Goal: Transaction & Acquisition: Purchase product/service

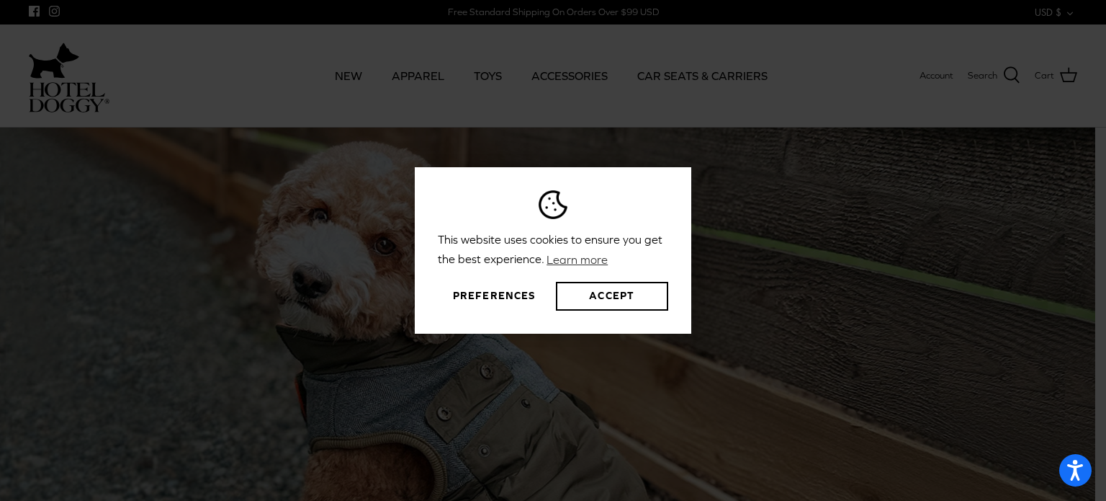
click at [498, 296] on button "Preferences" at bounding box center [494, 296] width 112 height 29
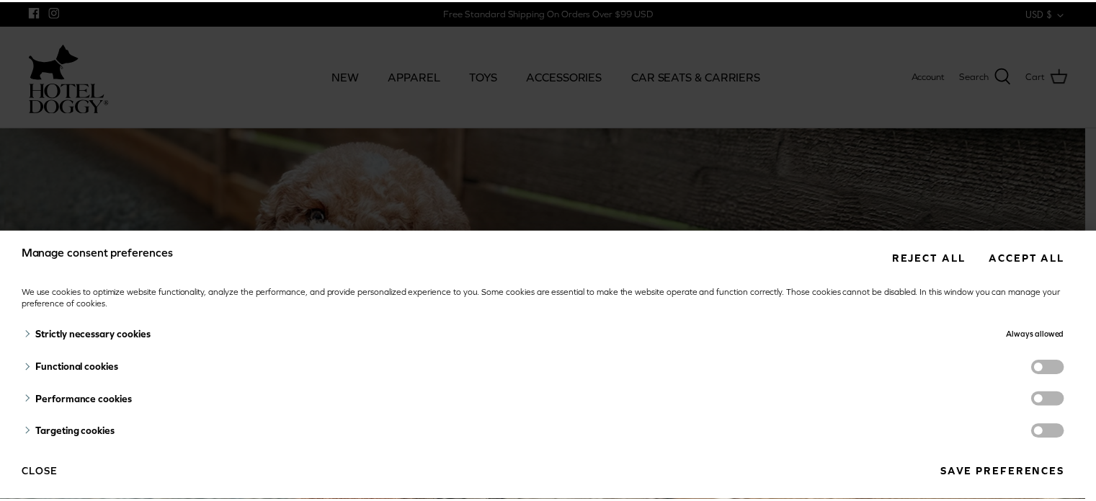
scroll to position [6, 0]
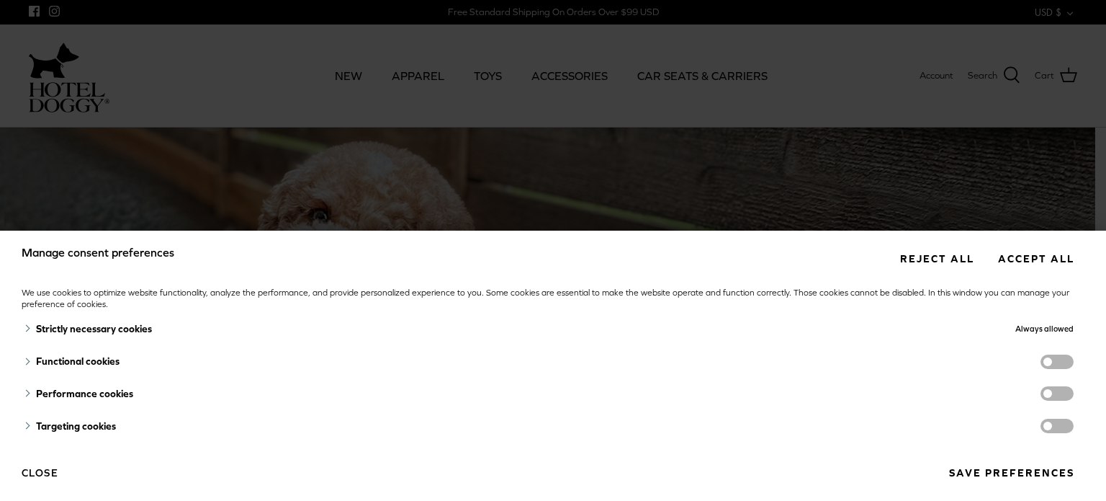
click at [1042, 364] on span "functionality cookies" at bounding box center [1057, 361] width 33 height 14
click at [1072, 363] on input "functionality cookies" at bounding box center [1072, 363] width 0 height 0
click at [1042, 357] on span "functionality cookies" at bounding box center [1057, 361] width 33 height 14
click at [1072, 363] on input "functionality cookies" at bounding box center [1072, 363] width 0 height 0
click at [1014, 470] on button "Save preferences" at bounding box center [1012, 473] width 146 height 27
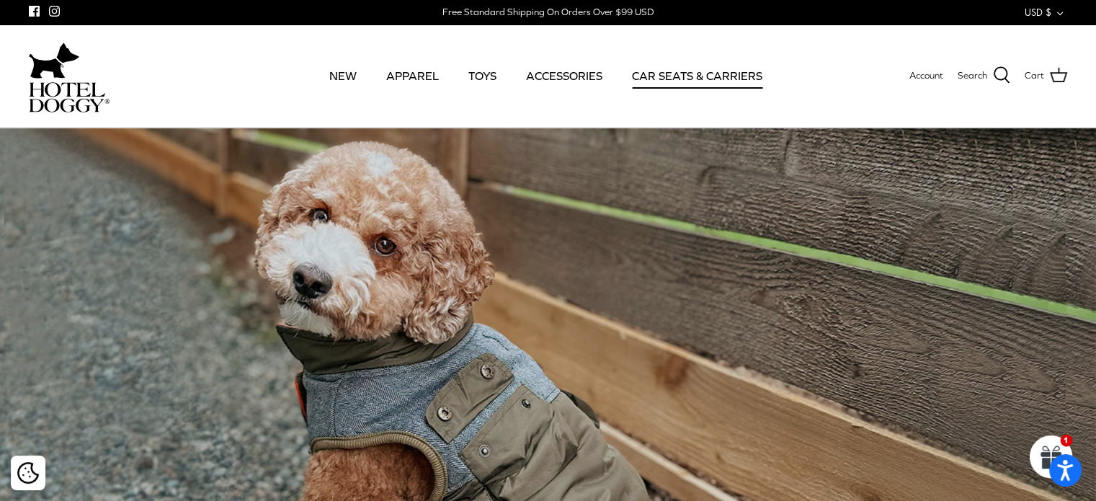
click at [700, 68] on link "CAR SEATS & CARRIERS" at bounding box center [697, 75] width 156 height 49
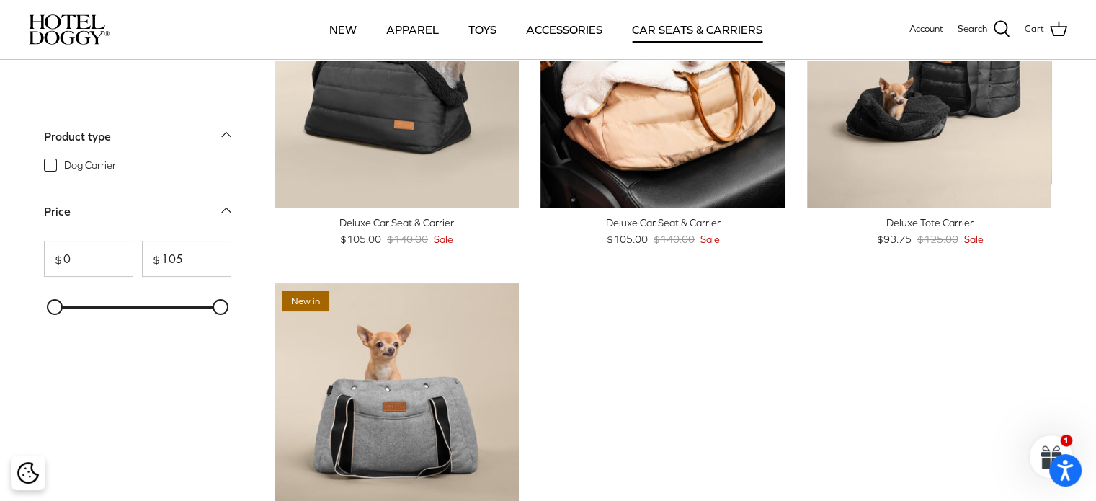
scroll to position [72, 0]
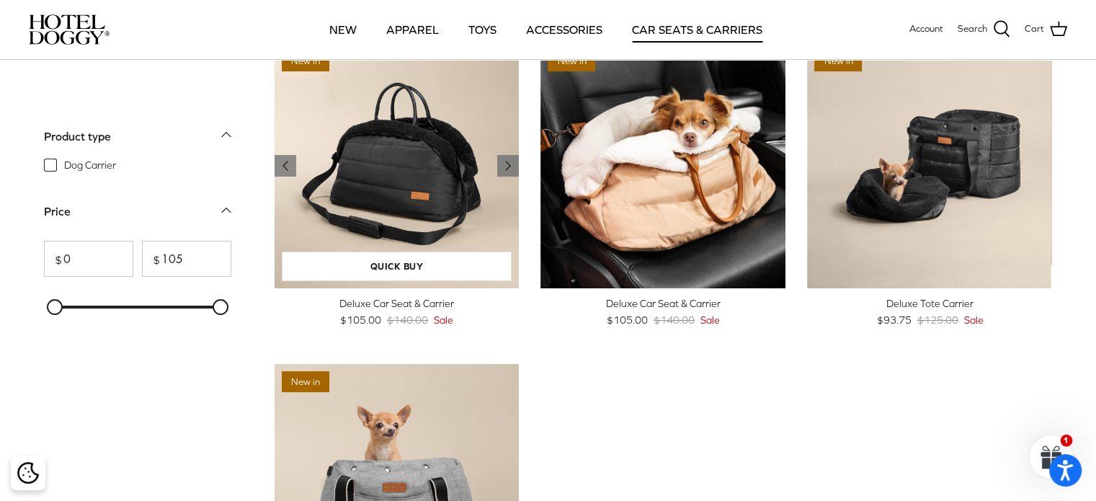
click at [400, 165] on img "Deluxe Car Seat & Carrier" at bounding box center [396, 165] width 245 height 245
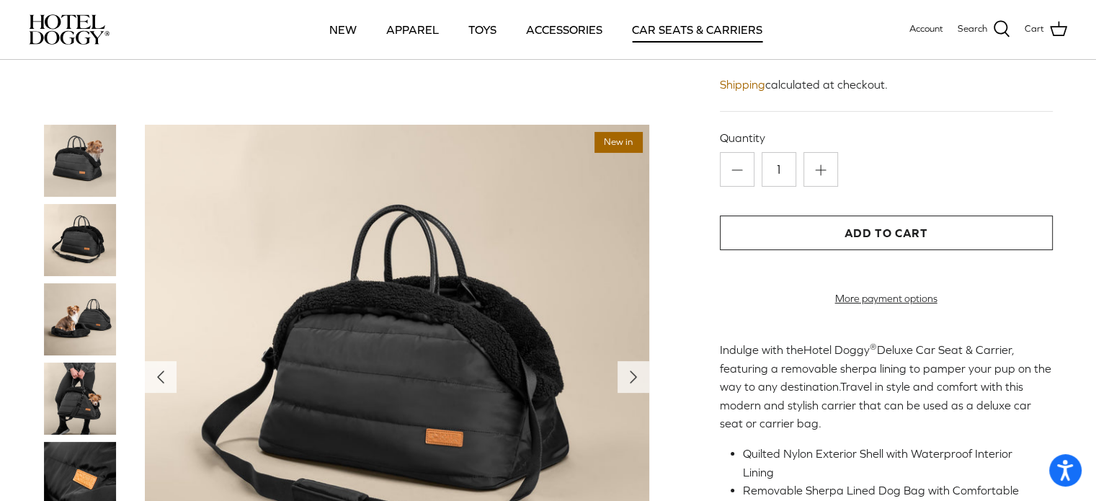
scroll to position [144, 0]
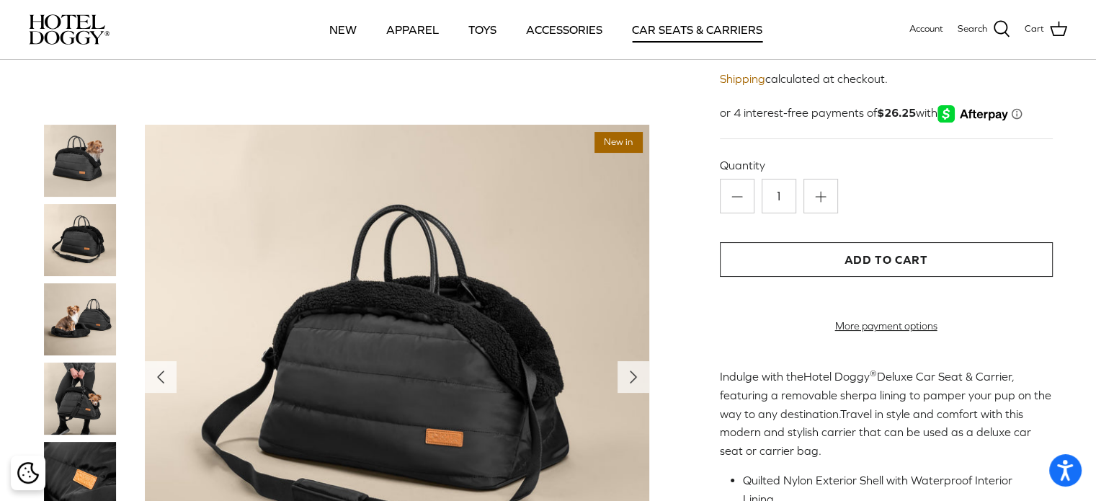
click at [88, 238] on img at bounding box center [80, 240] width 72 height 72
click at [82, 325] on img at bounding box center [80, 319] width 72 height 72
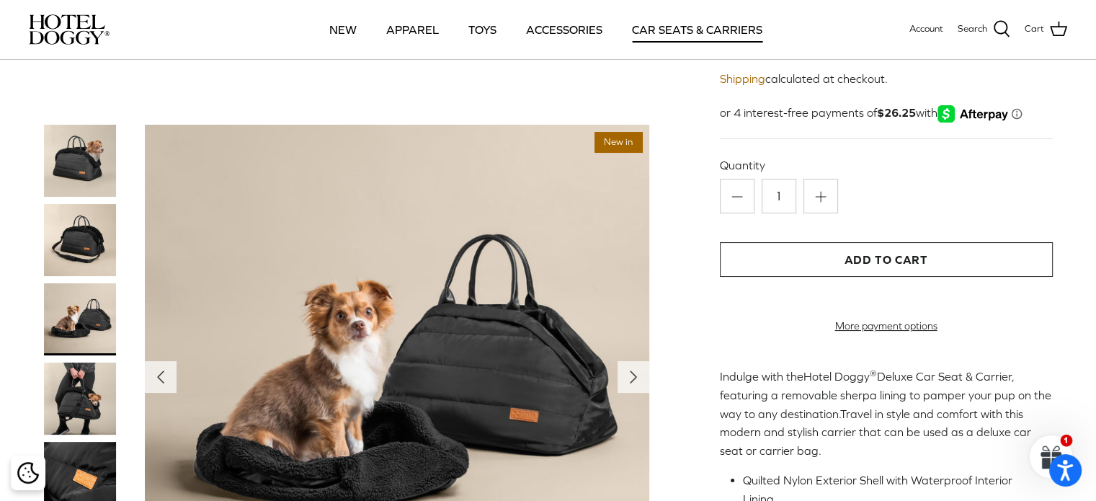
click at [66, 393] on img at bounding box center [80, 398] width 72 height 72
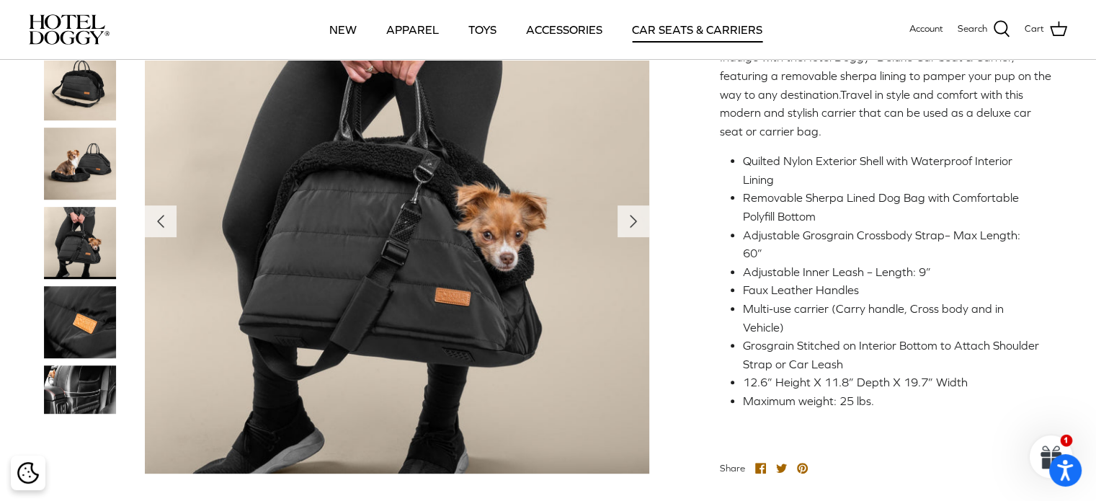
scroll to position [504, 0]
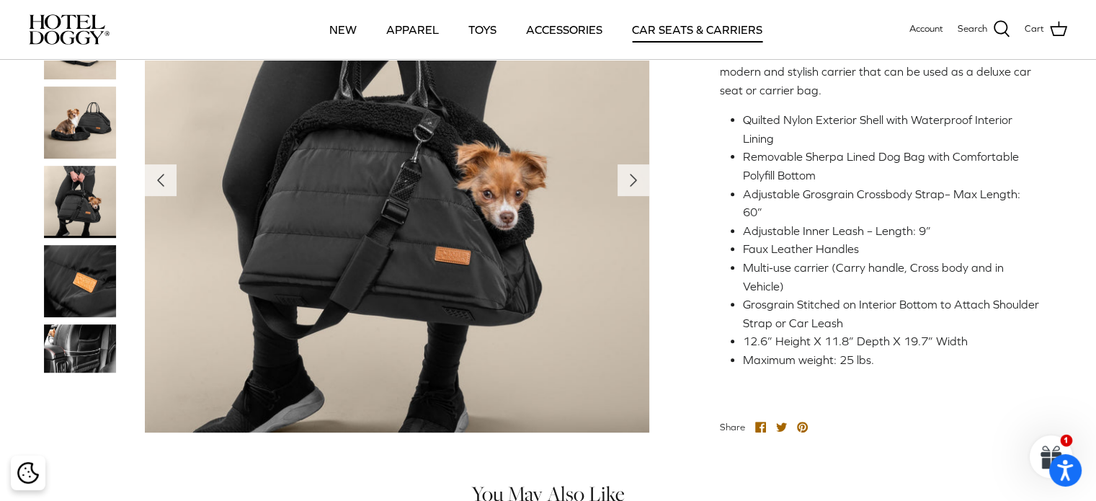
click at [86, 254] on img at bounding box center [80, 281] width 72 height 72
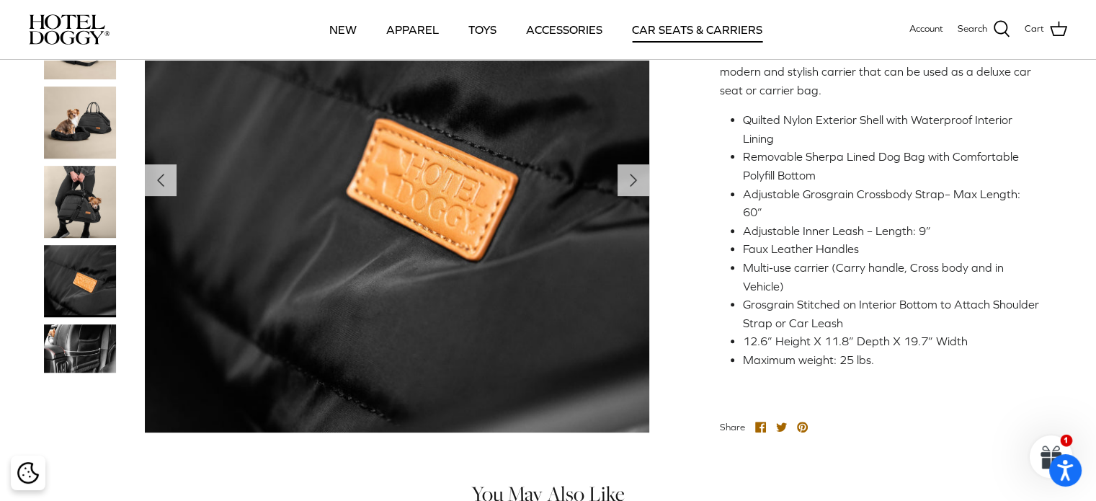
click at [80, 325] on img at bounding box center [80, 348] width 72 height 48
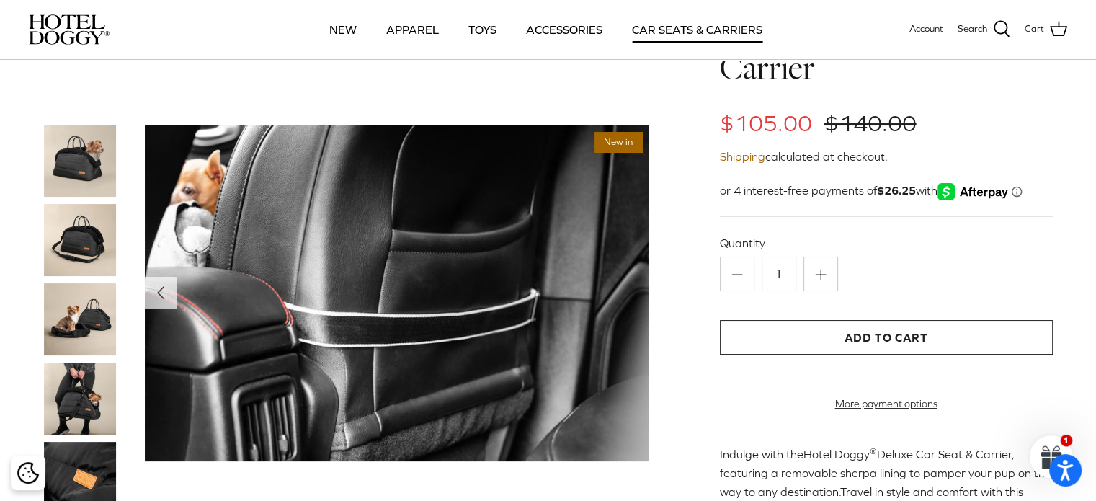
scroll to position [0, 0]
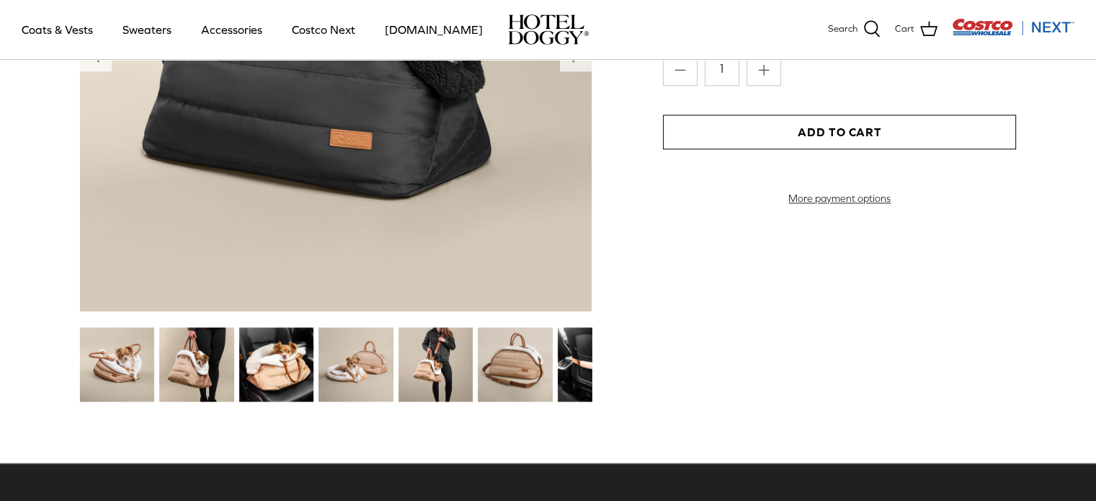
scroll to position [1801, 0]
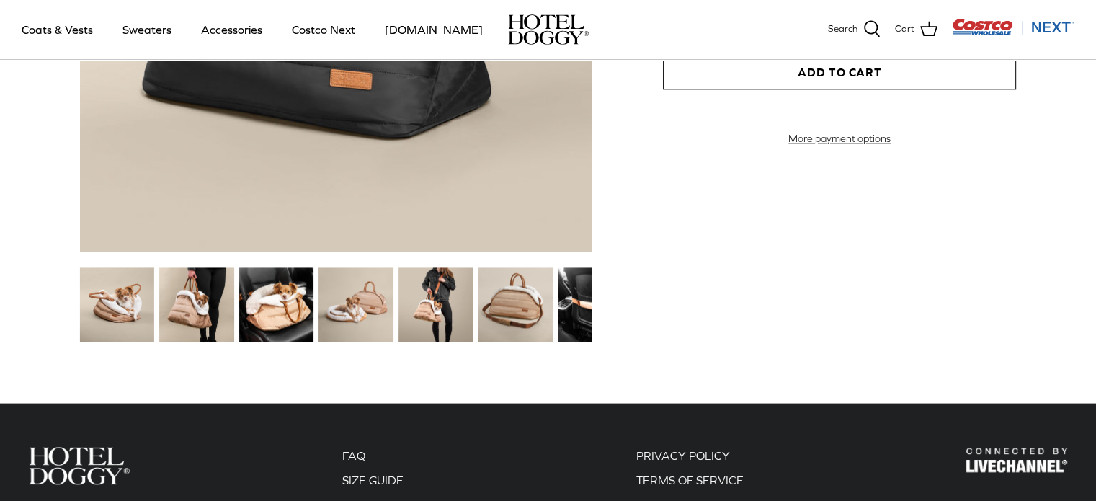
click at [413, 305] on img at bounding box center [435, 304] width 74 height 74
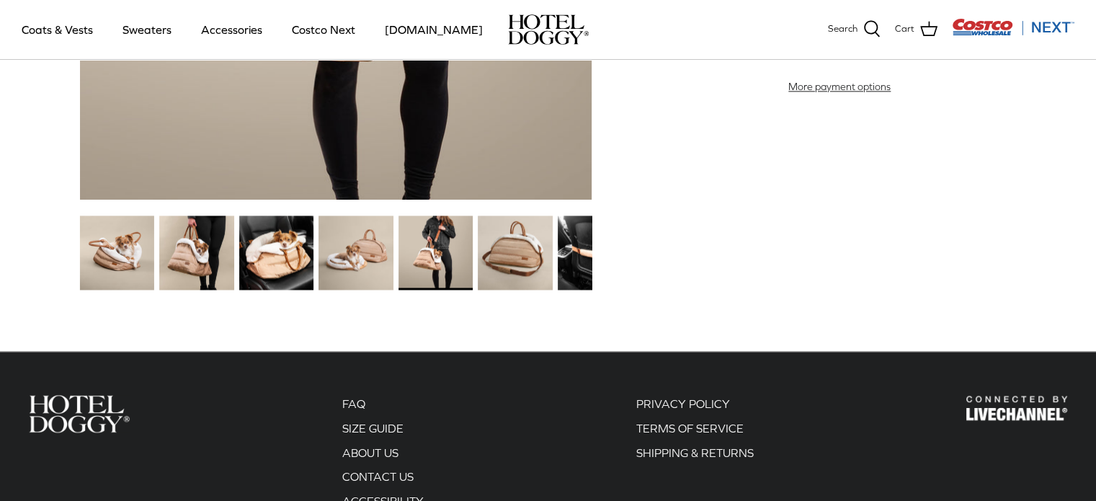
scroll to position [1873, 0]
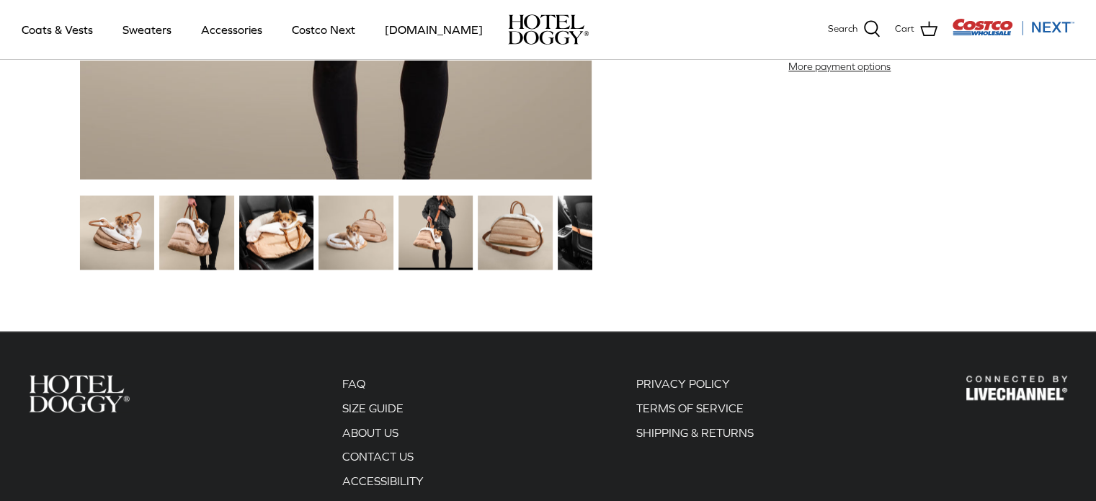
click at [578, 236] on img at bounding box center [595, 232] width 74 height 74
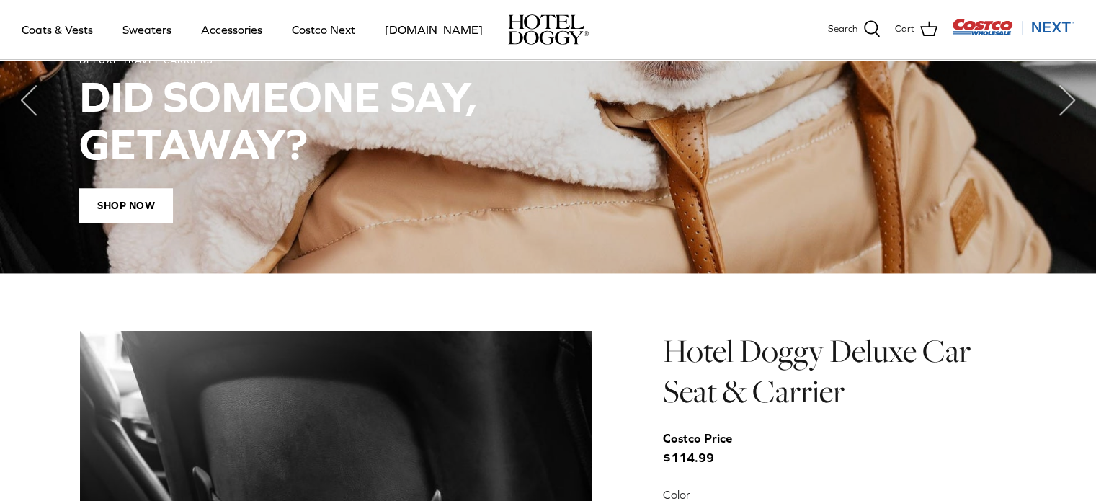
scroll to position [1212, 0]
